Goal: Leave review/rating: Share an evaluation or opinion about a product, service, or content

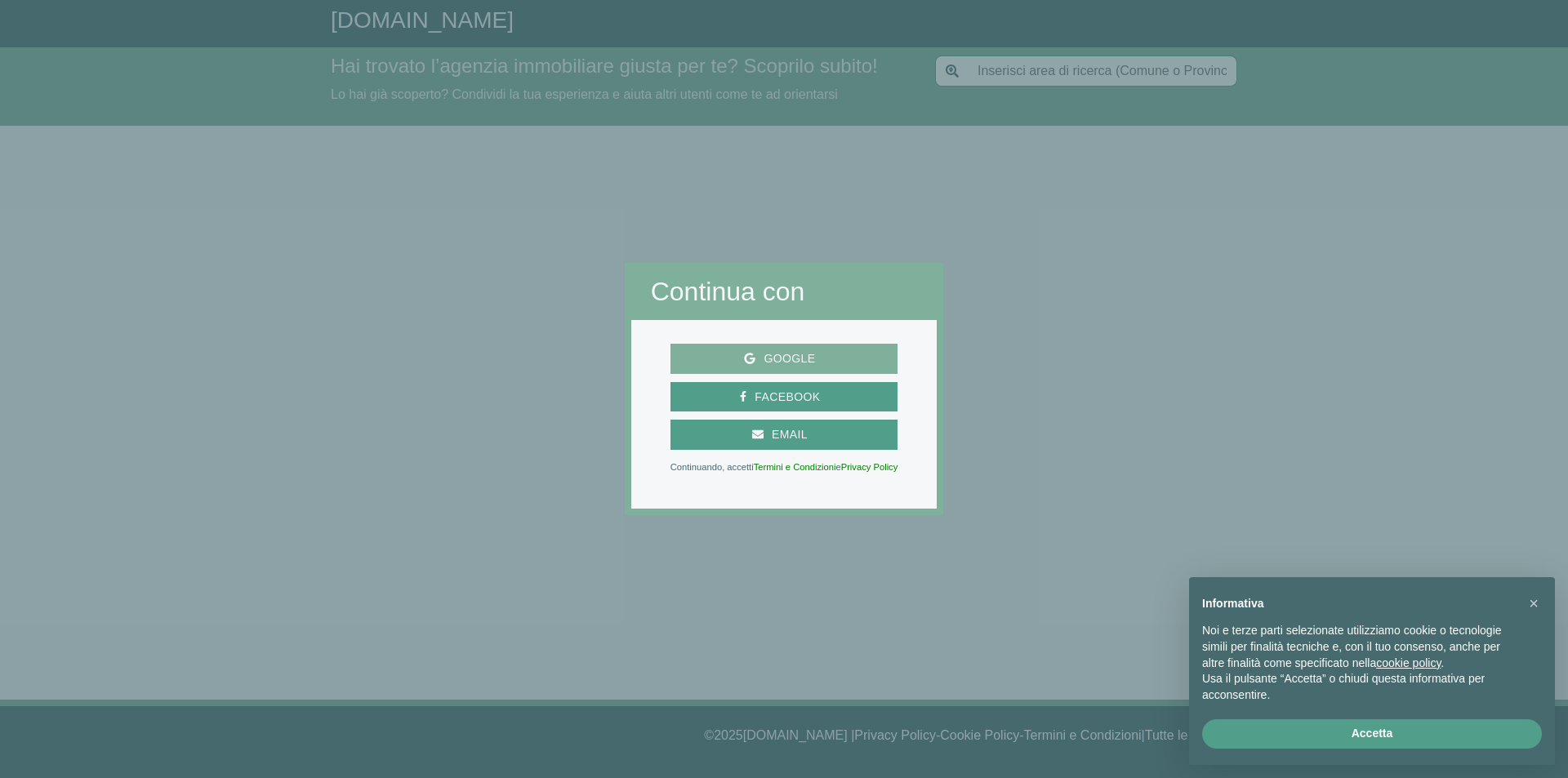
click at [762, 359] on span "Google" at bounding box center [790, 359] width 68 height 21
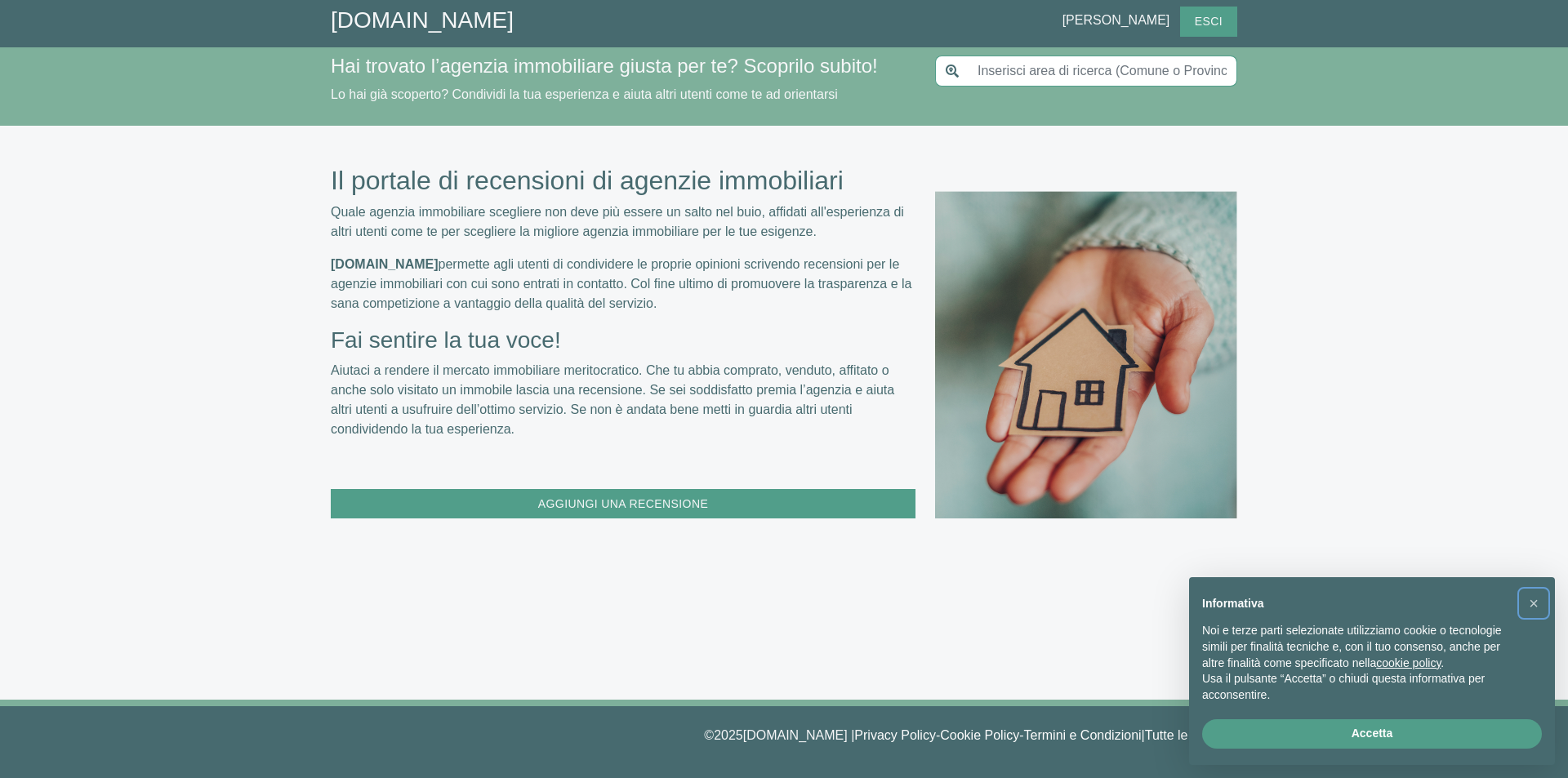
click at [1536, 602] on span "×" at bounding box center [1533, 603] width 10 height 18
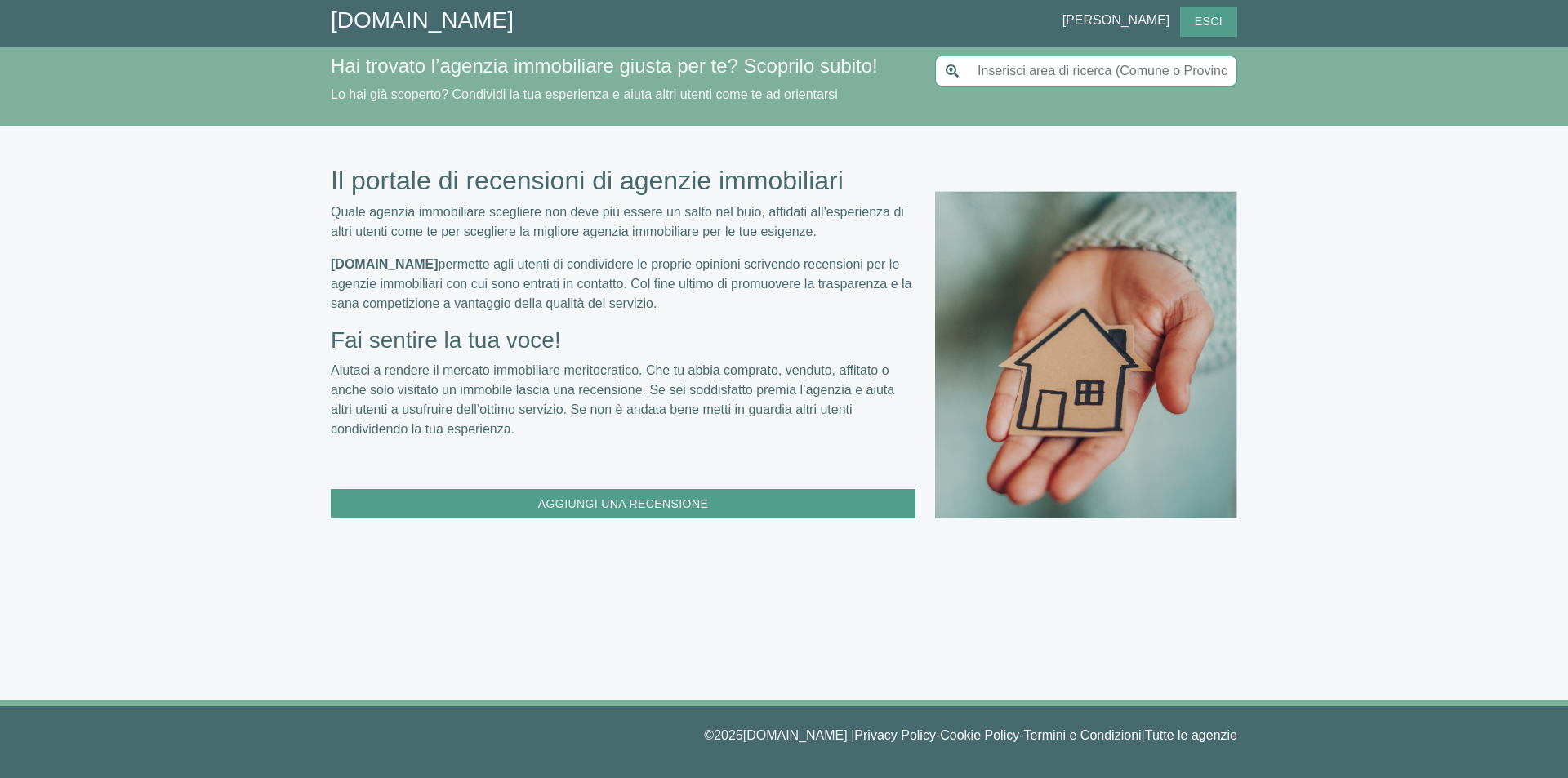
click at [1046, 65] on input "text" at bounding box center [1102, 71] width 269 height 31
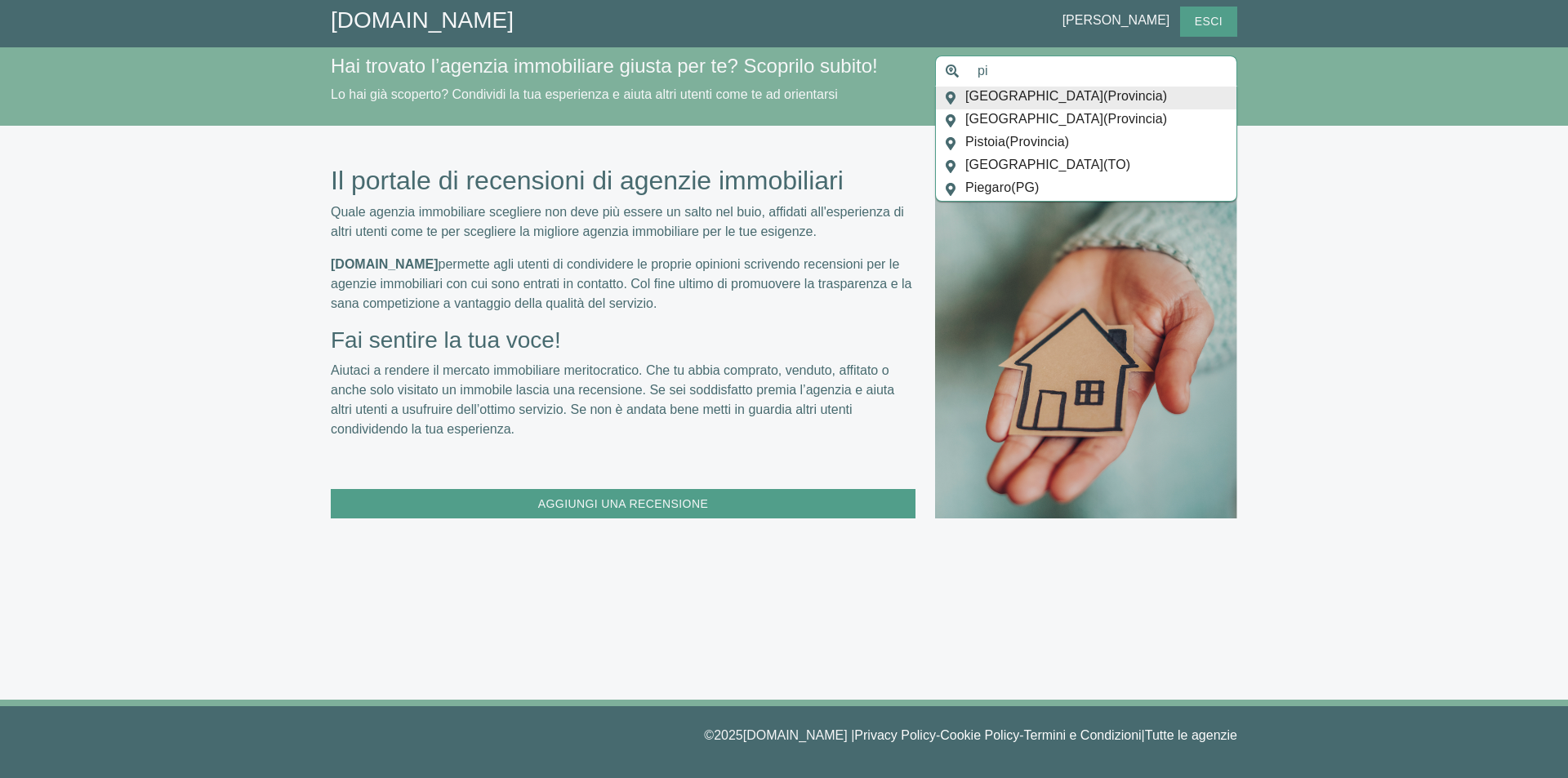
click at [1382, 194] on div "Il portale di recensioni di agenzie immobiliari Quale agenzia immobiliare scegl…" at bounding box center [784, 412] width 1568 height 574
drag, startPoint x: 1003, startPoint y: 69, endPoint x: 925, endPoint y: 67, distance: 78.0
click at [925, 67] on div "Hai trovato l’agenzia immobiliare giusta per te? Scoprilo subito! Lo hai già sc…" at bounding box center [784, 86] width 907 height 65
click at [54, 366] on div "Il portale di recensioni di agenzie immobiliari Quale agenzia immobiliare scegl…" at bounding box center [784, 412] width 1568 height 574
click at [1075, 85] on input "[PERSON_NAME]" at bounding box center [1102, 71] width 269 height 31
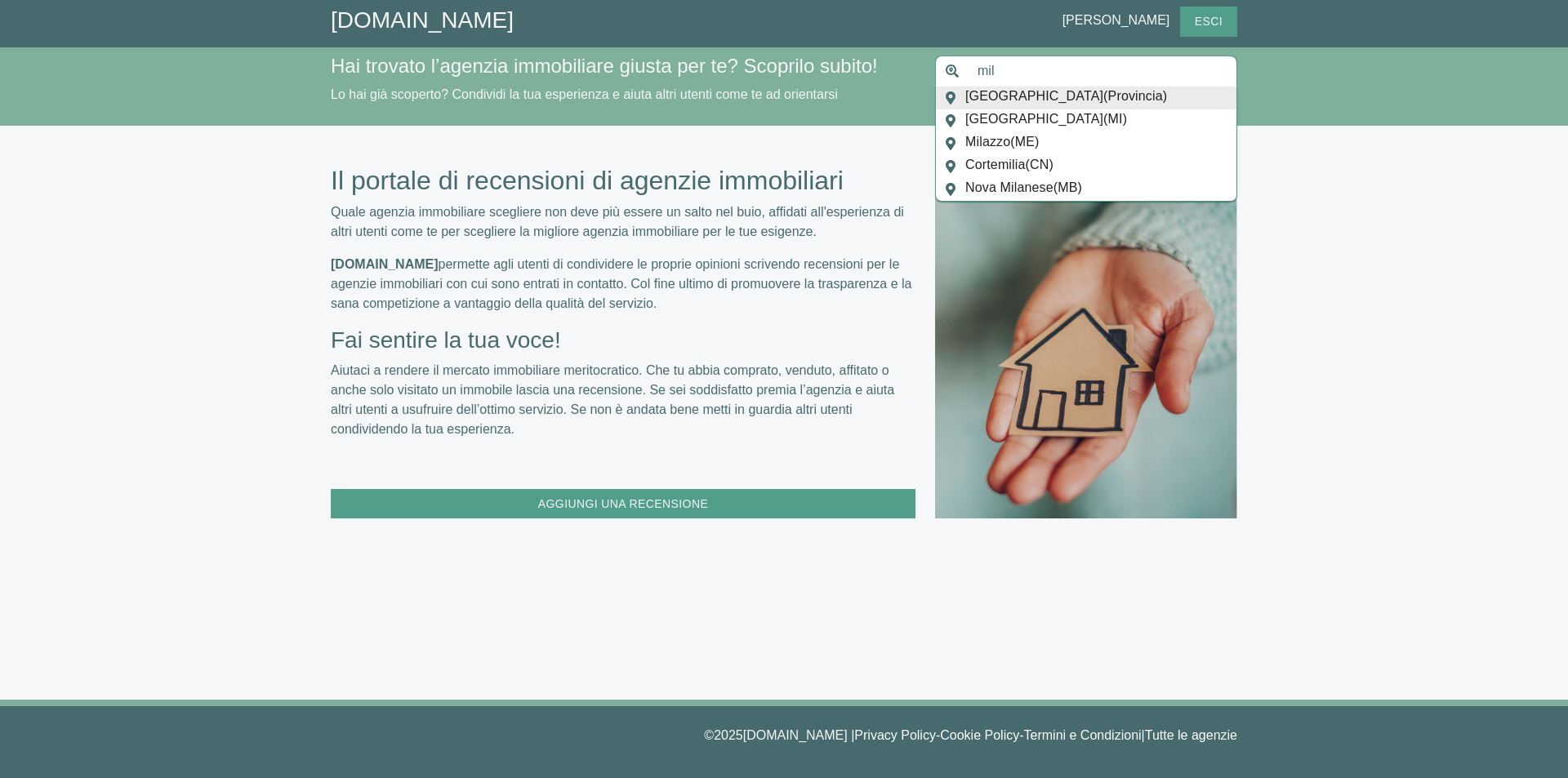
click at [1062, 99] on span "[GEOGRAPHIC_DATA] ( Provincia )" at bounding box center [1066, 98] width 202 height 23
type input "[GEOGRAPHIC_DATA]"
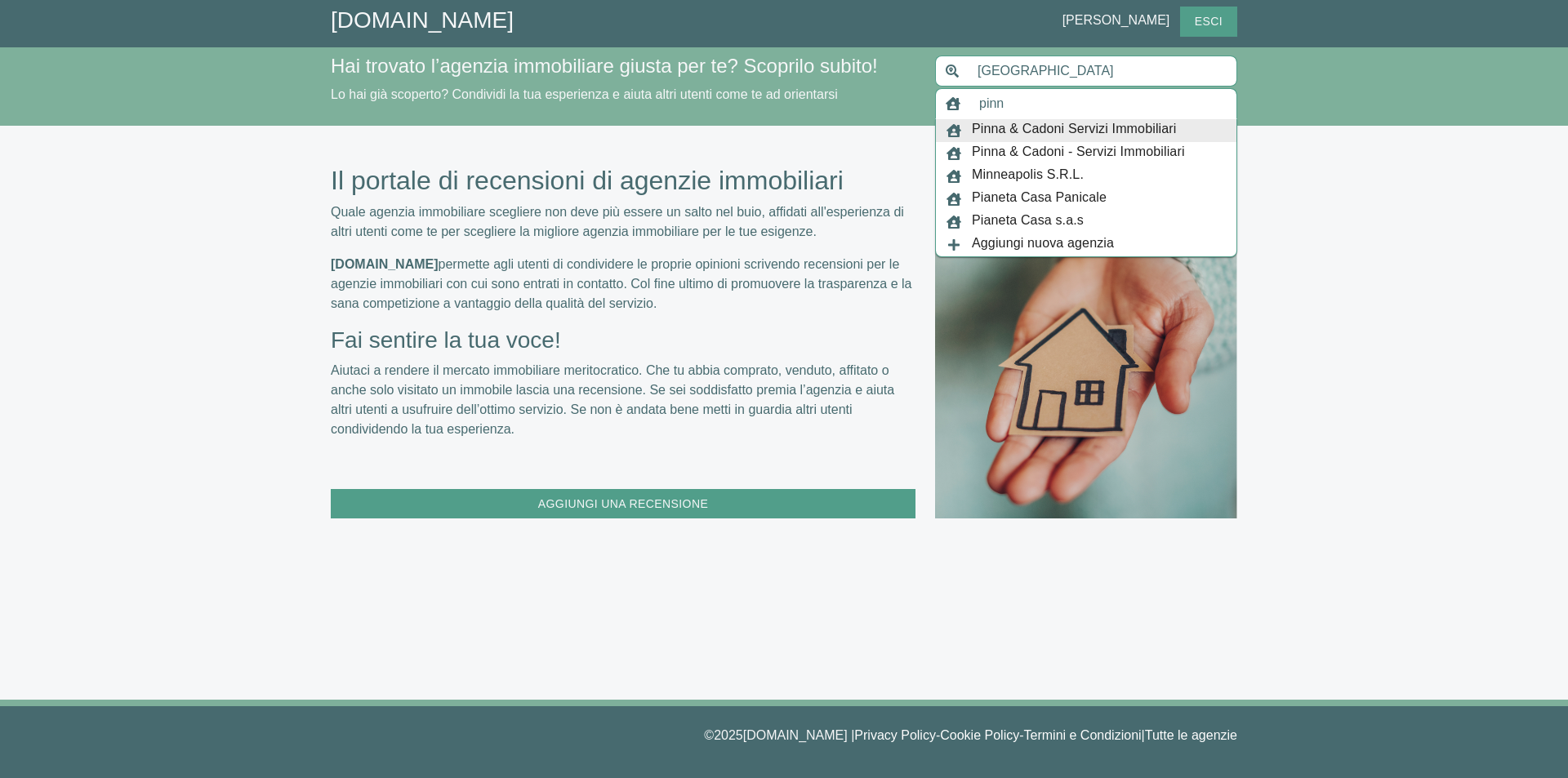
click at [1060, 125] on span "Pinna & Cadoni Servizi Immobiliari" at bounding box center [1075, 130] width 205 height 23
type input "Pinna & Cadoni Servizi Immobiliari"
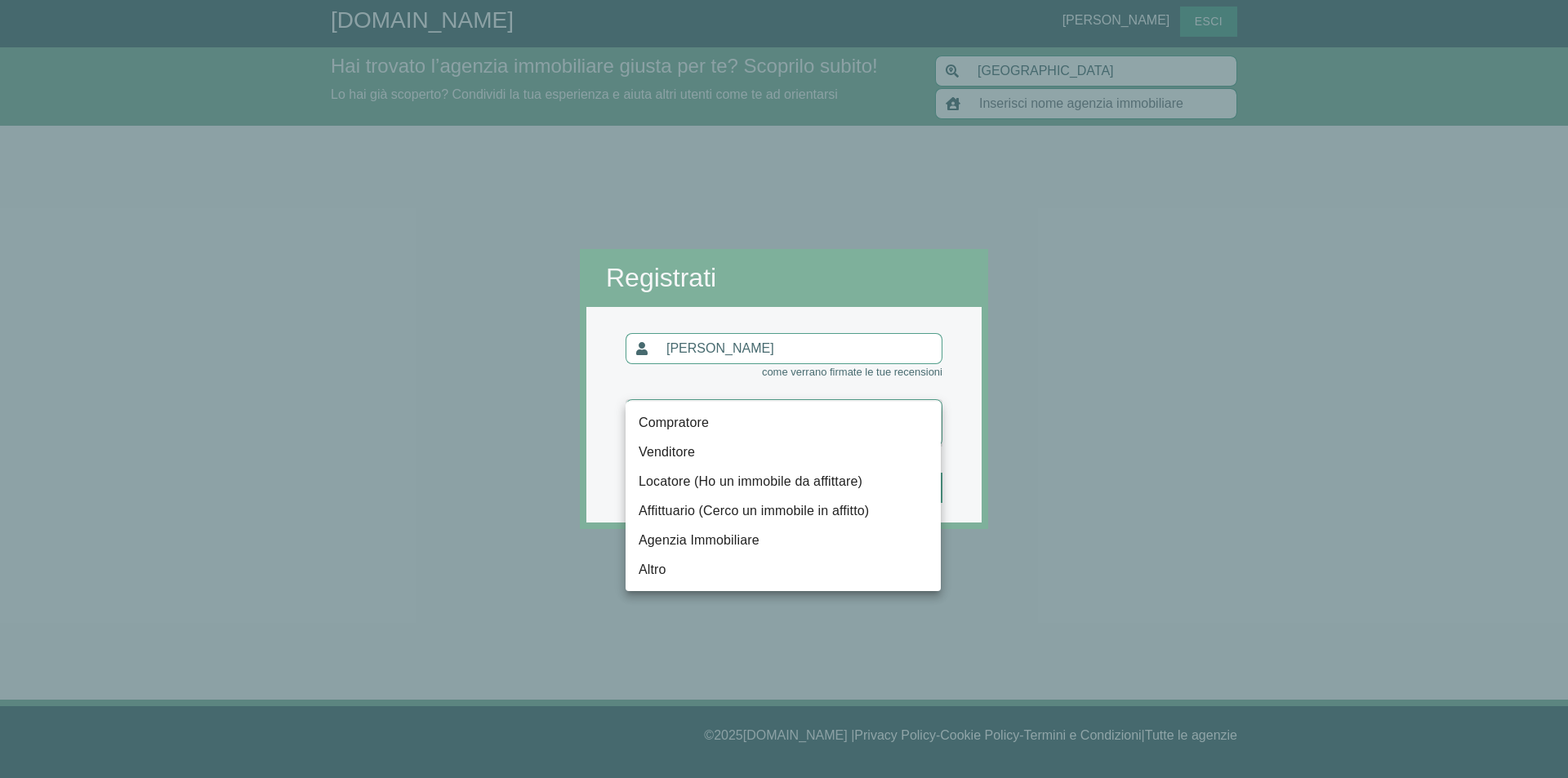
click at [936, 424] on body "[DOMAIN_NAME] [PERSON_NAME] Hai trovato l’agenzia immobiliare giusta per te? Sc…" at bounding box center [784, 389] width 1568 height 778
click at [722, 426] on li "Compratore" at bounding box center [783, 423] width 315 height 30
type input "compratore"
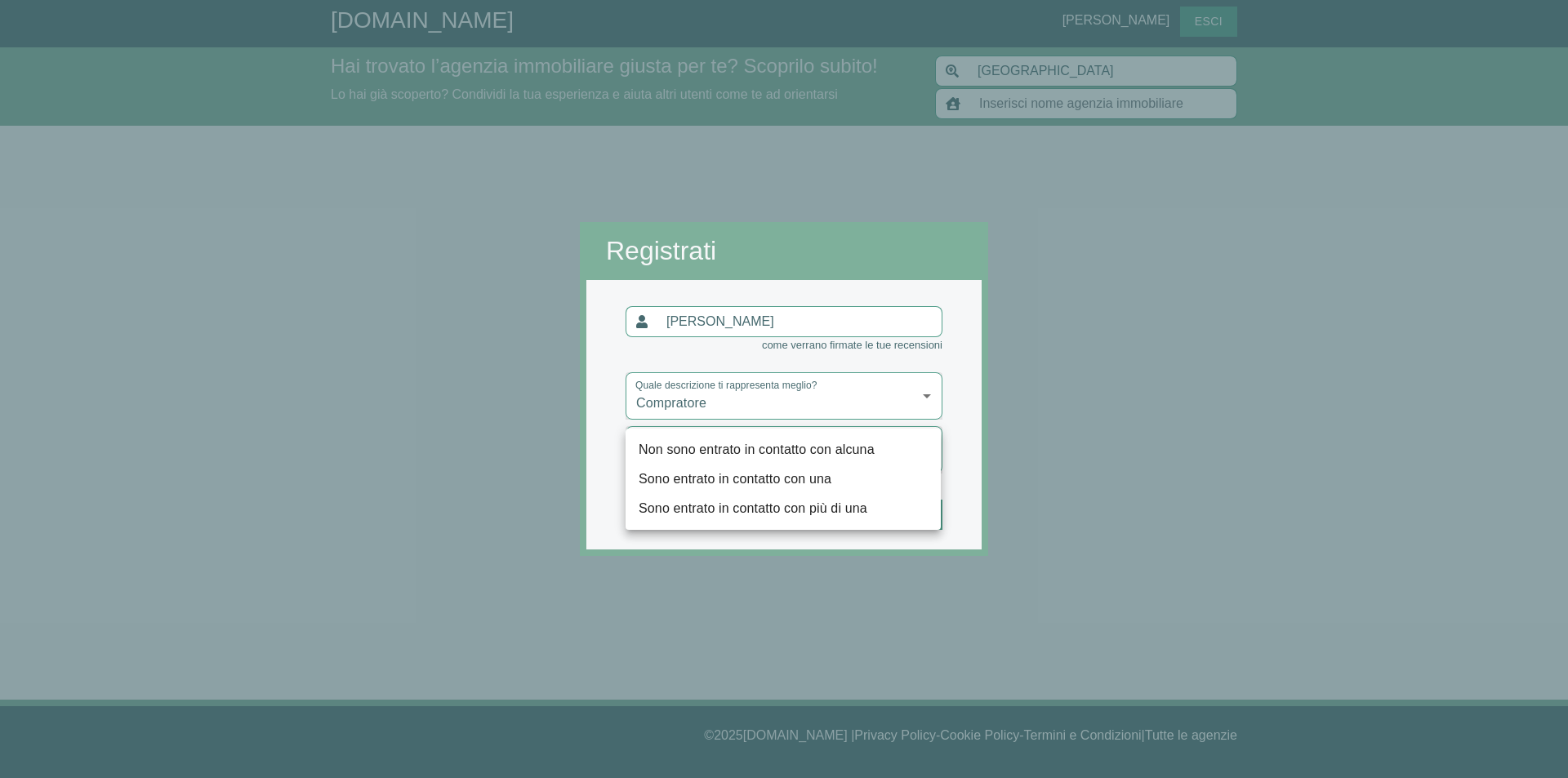
click at [934, 461] on body "[DOMAIN_NAME] [PERSON_NAME] Hai trovato l’agenzia immobiliare giusta per te? Sc…" at bounding box center [784, 389] width 1568 height 778
click at [844, 517] on li "Sono entrato in contatto con più di una" at bounding box center [783, 509] width 315 height 30
type input "più"
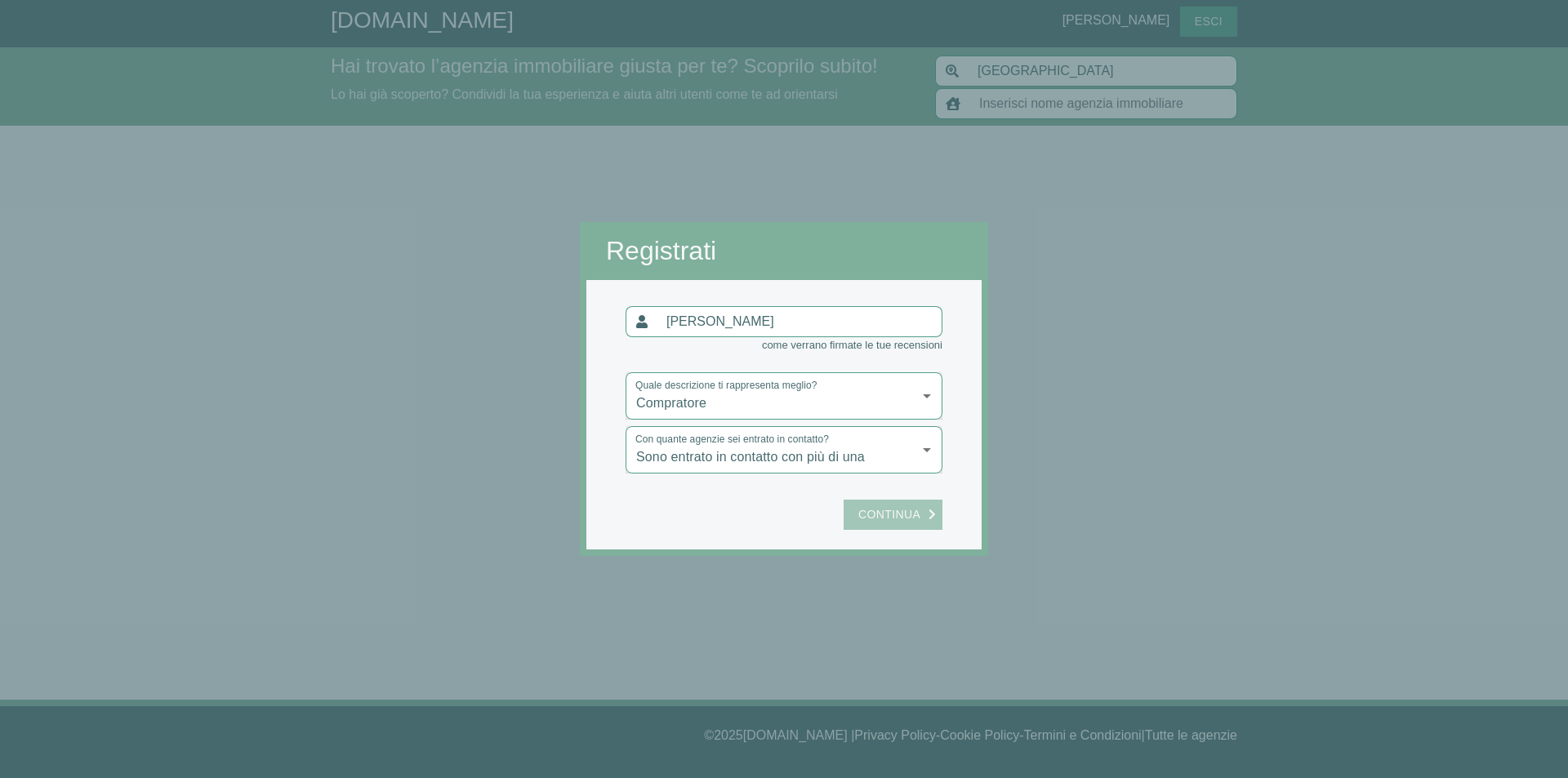
click at [910, 518] on span "Continua" at bounding box center [890, 515] width 78 height 21
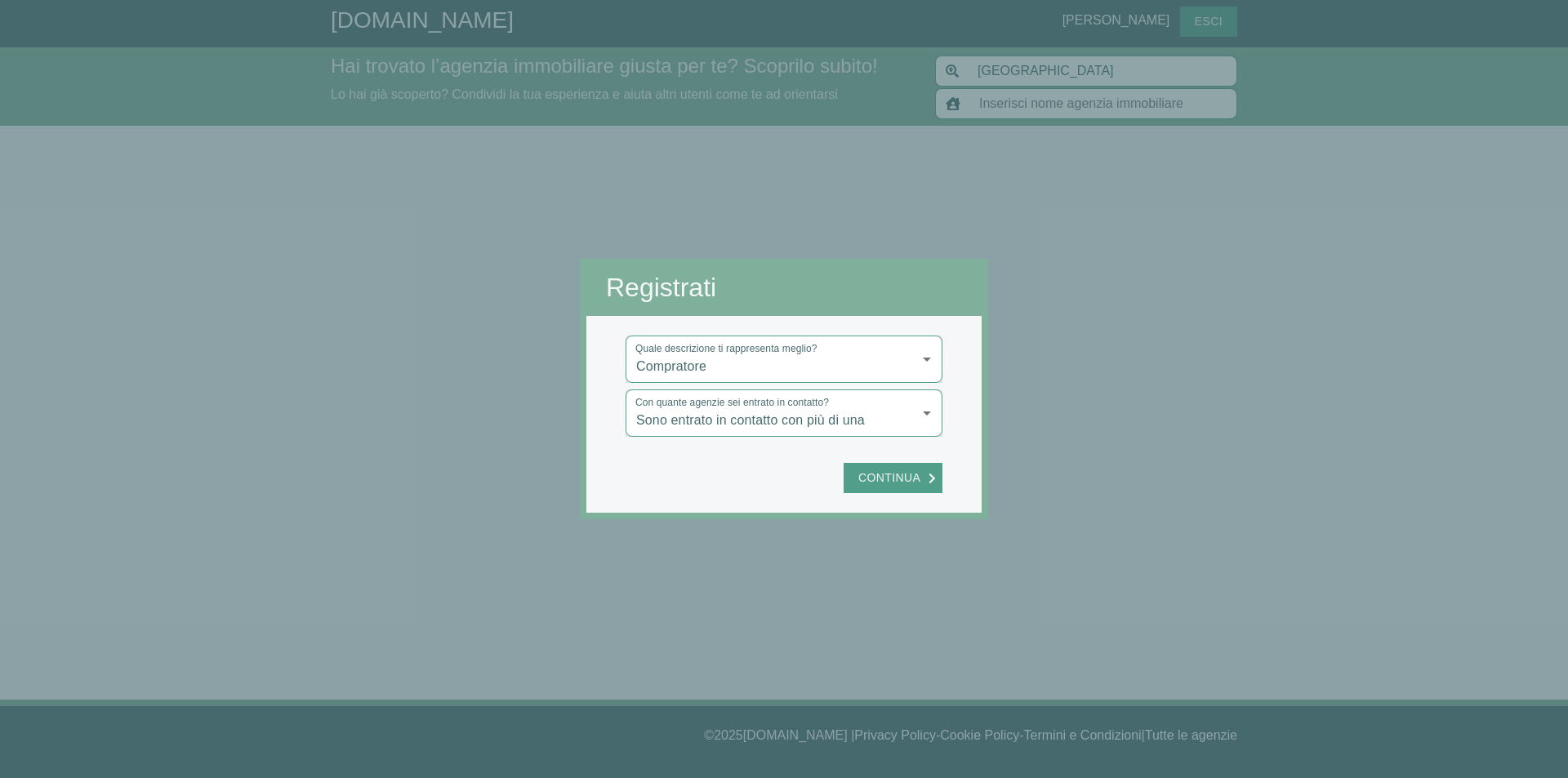
type input "Pinna & Cadoni Servizi Immobiliari"
